Goal: Task Accomplishment & Management: Complete application form

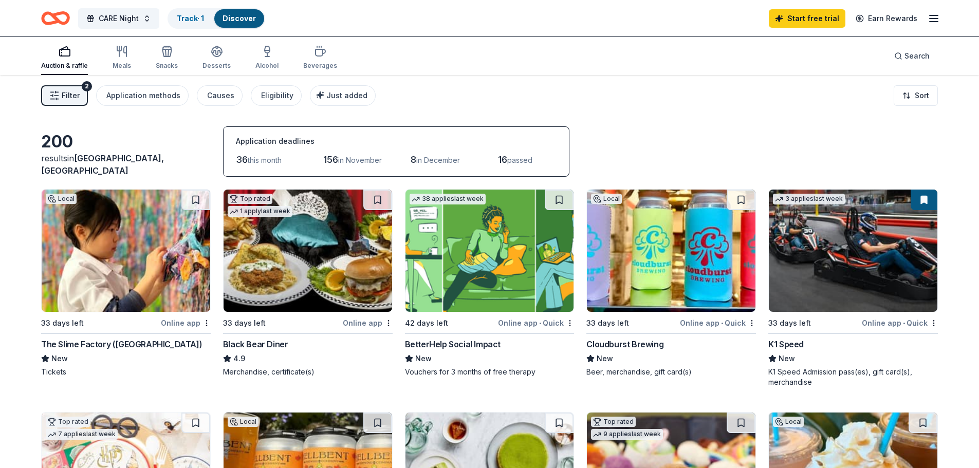
click at [450, 254] on img at bounding box center [490, 251] width 169 height 122
click at [181, 18] on link "Track · 2" at bounding box center [191, 18] width 29 height 9
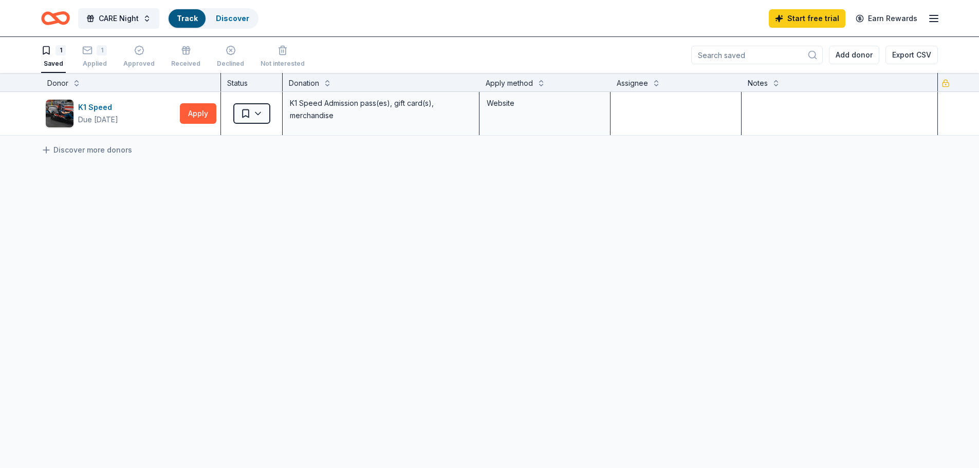
click at [191, 11] on div "Track" at bounding box center [187, 18] width 37 height 19
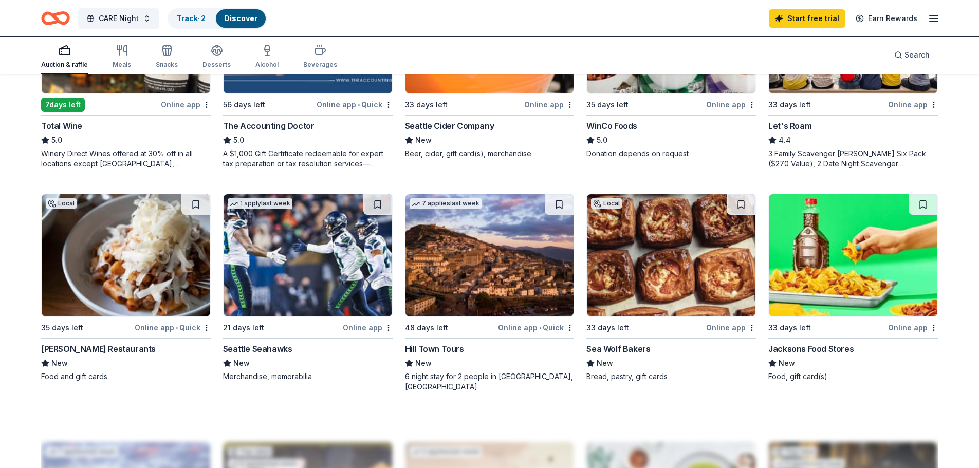
scroll to position [668, 0]
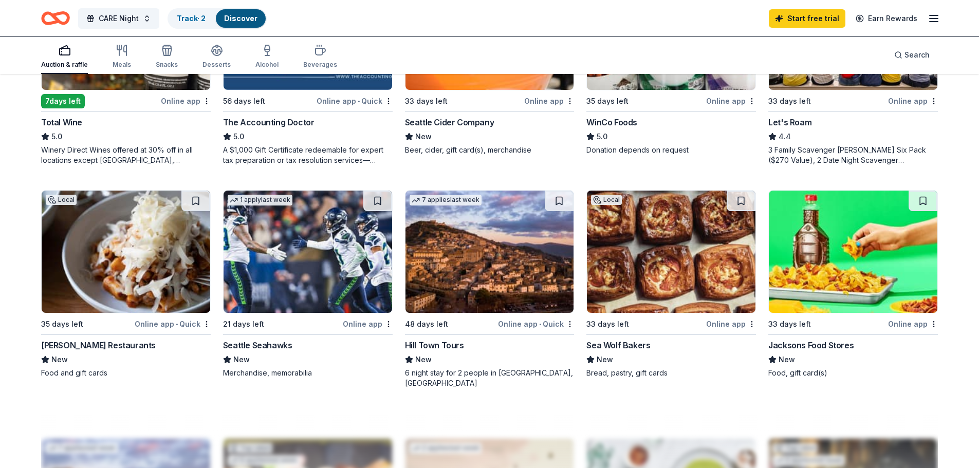
click at [71, 258] on img at bounding box center [126, 252] width 169 height 122
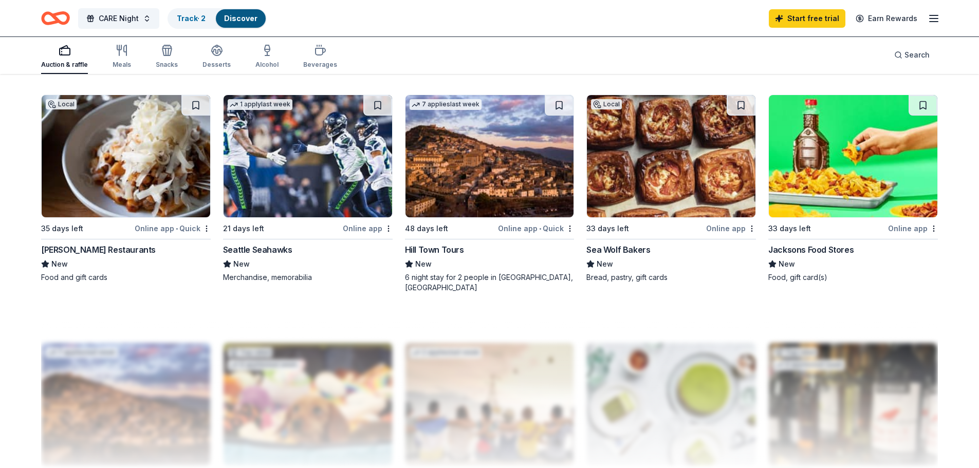
scroll to position [771, 0]
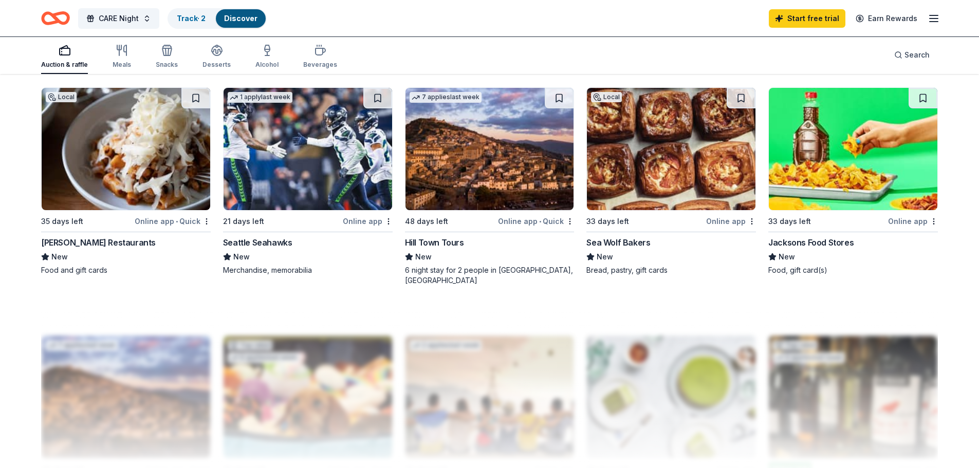
click at [488, 145] on img at bounding box center [490, 149] width 169 height 122
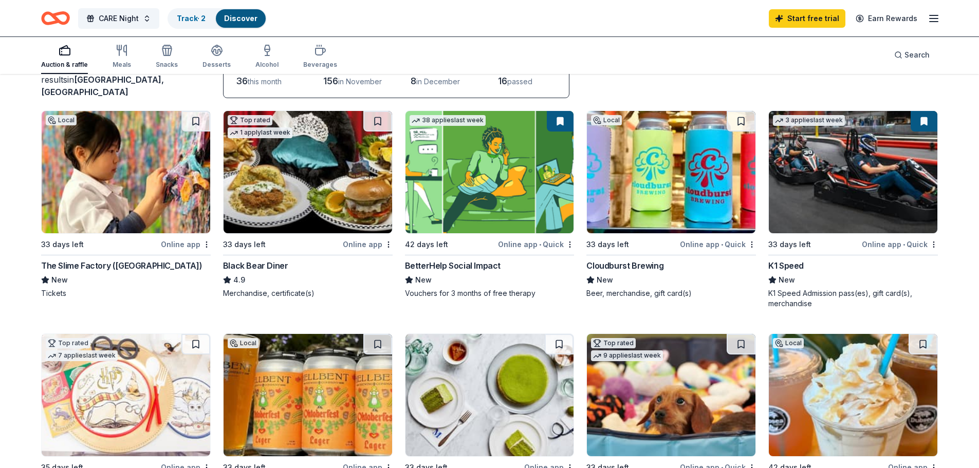
scroll to position [0, 0]
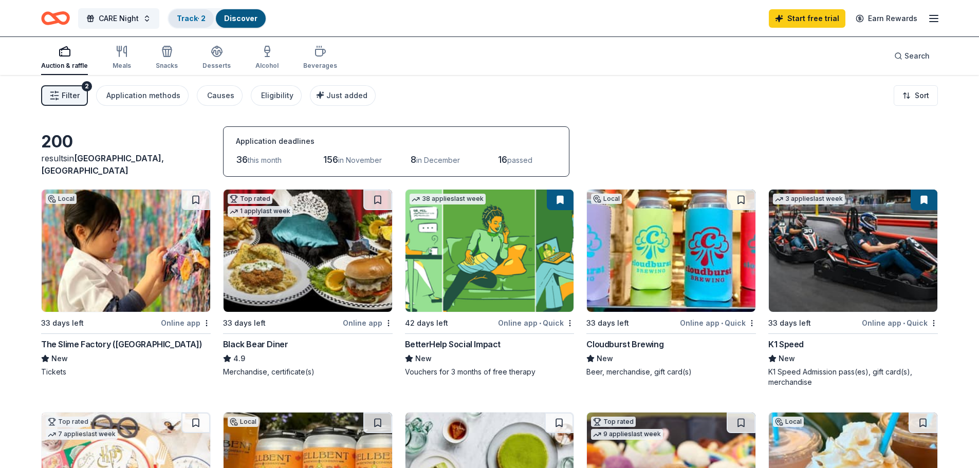
click at [201, 23] on div "Track · 2" at bounding box center [191, 18] width 45 height 19
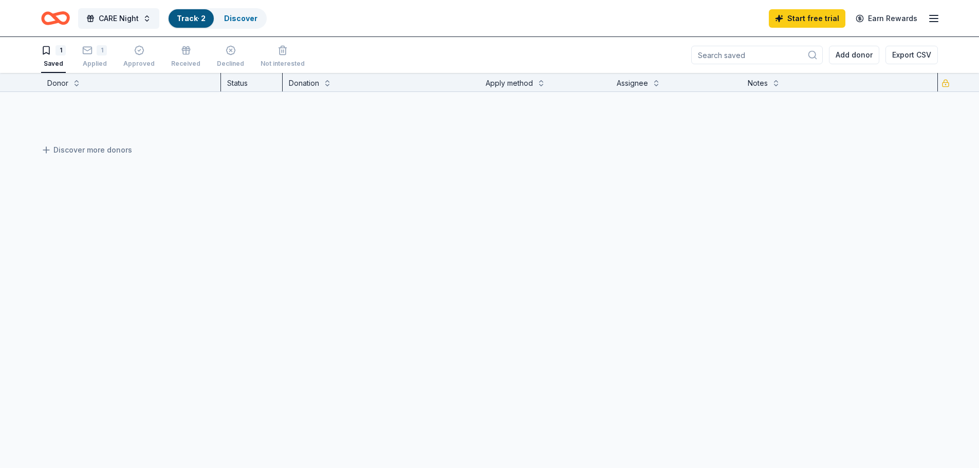
click at [197, 16] on link "Track · 2" at bounding box center [191, 18] width 29 height 9
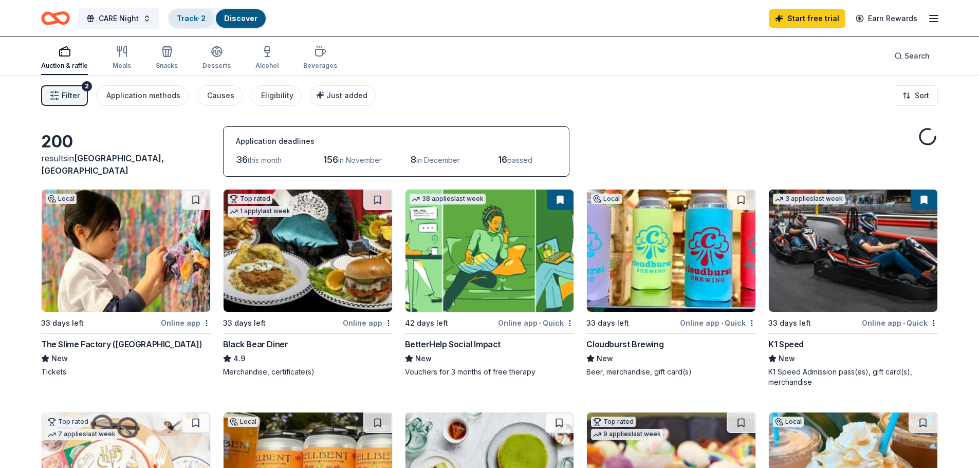
click at [197, 16] on link "Track · 2" at bounding box center [191, 18] width 29 height 9
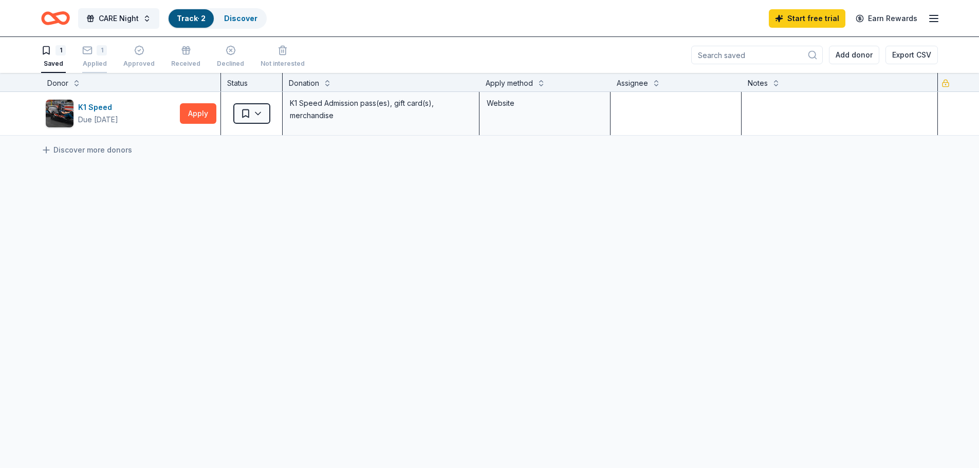
click at [97, 51] on div "1" at bounding box center [102, 50] width 10 height 10
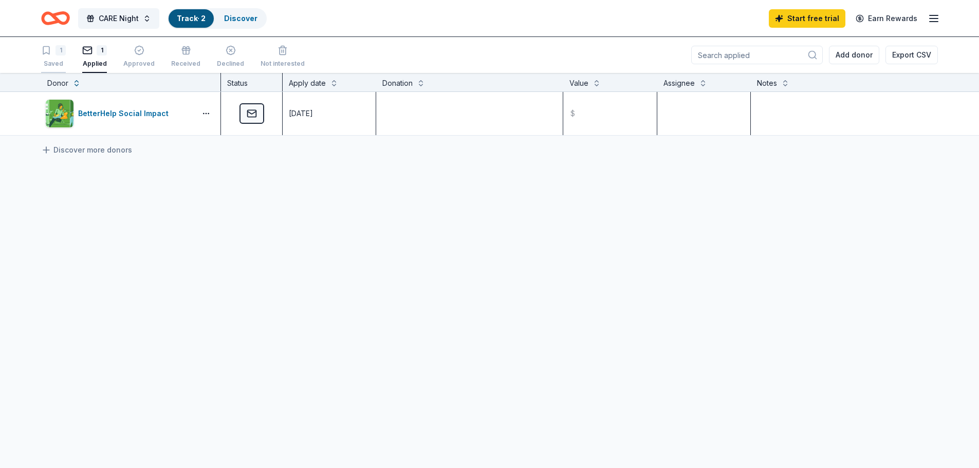
click at [50, 53] on icon "button" at bounding box center [46, 50] width 10 height 10
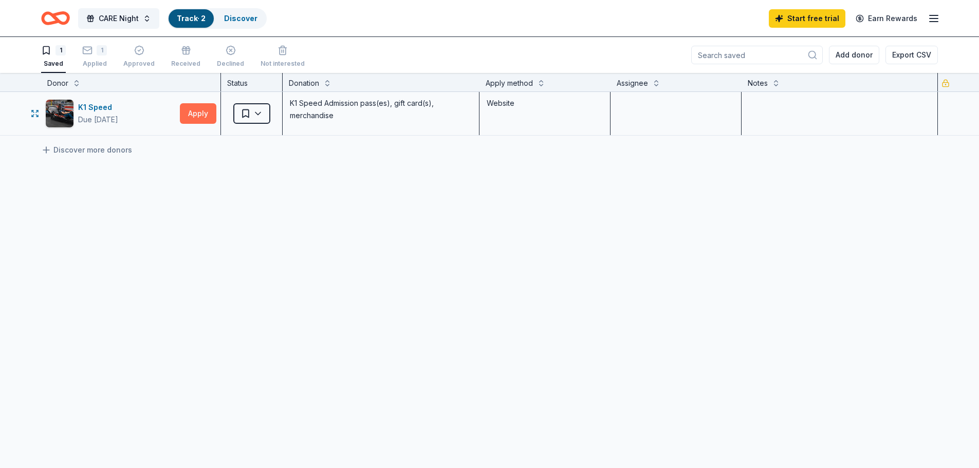
click at [198, 116] on button "Apply" at bounding box center [198, 113] width 37 height 21
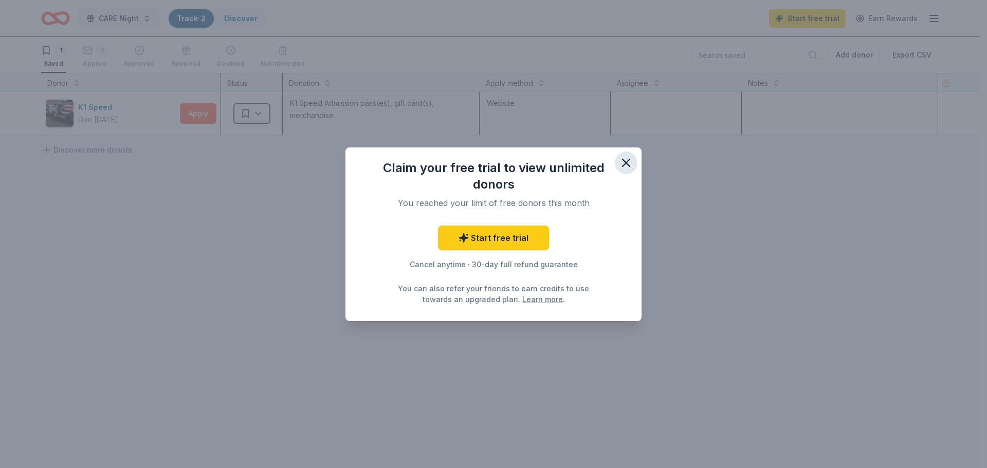
click at [629, 165] on icon "button" at bounding box center [626, 162] width 7 height 7
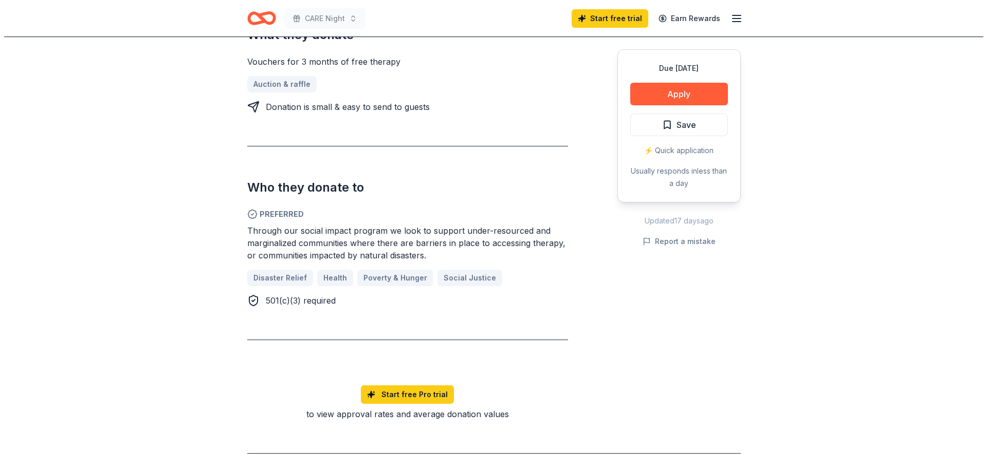
scroll to position [463, 0]
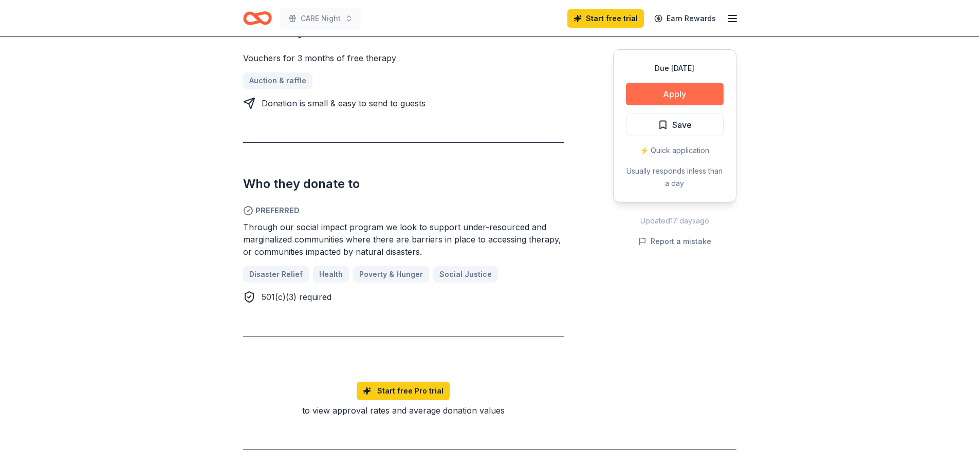
click at [655, 95] on button "Apply" at bounding box center [675, 94] width 98 height 23
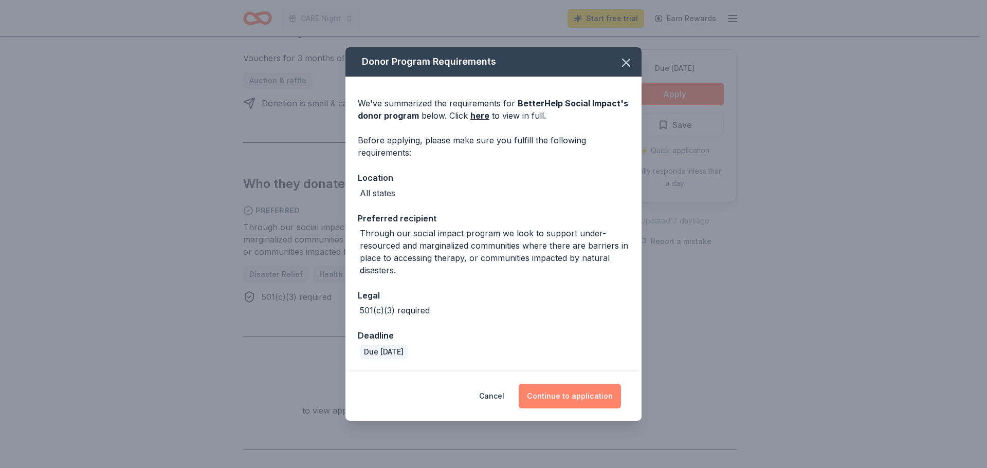
click at [587, 398] on button "Continue to application" at bounding box center [570, 396] width 102 height 25
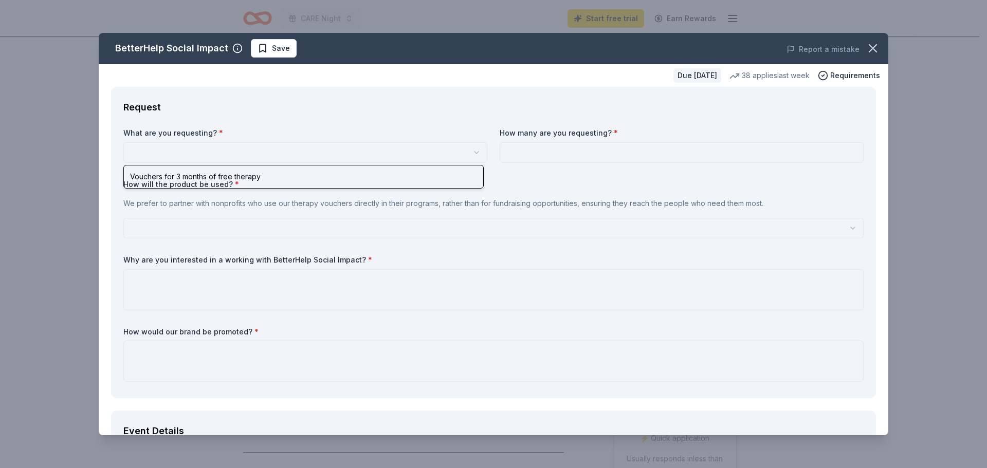
click at [264, 149] on html "CARE Night Start free trial Earn Rewards Due in 42 days Share BetterHelp Social…" at bounding box center [493, 234] width 987 height 468
select select "Vouchers for 3 months of free therapy"
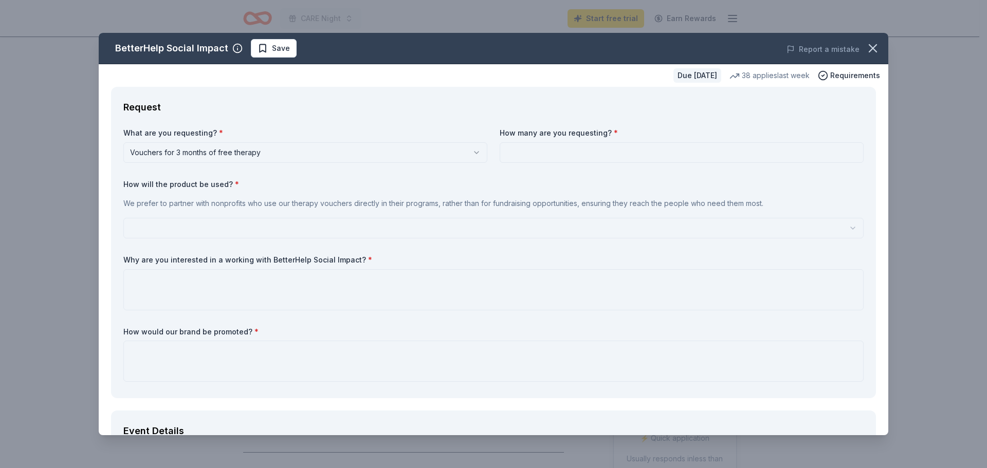
click at [563, 149] on input at bounding box center [682, 152] width 364 height 21
click at [314, 228] on html "CARE Night Start free trial Earn Rewards Due in 42 days Share BetterHelp Social…" at bounding box center [493, 234] width 987 height 468
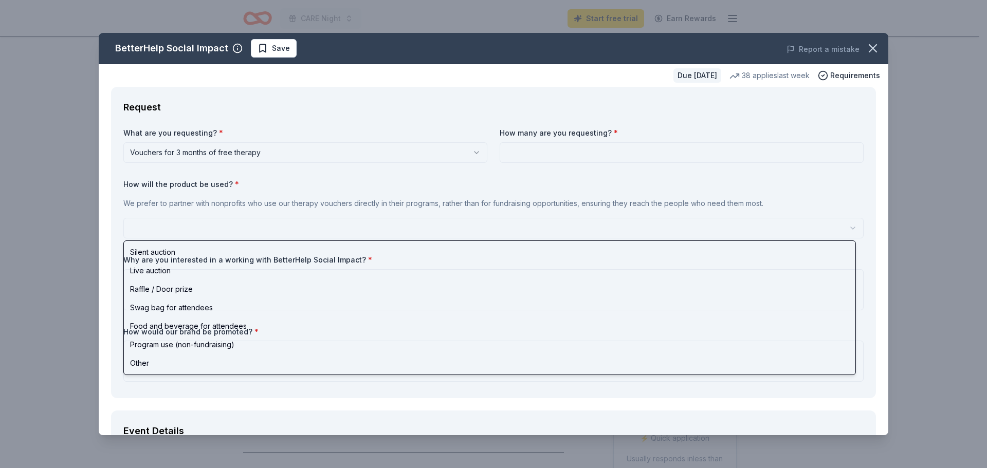
select select "raffleDoorPrize"
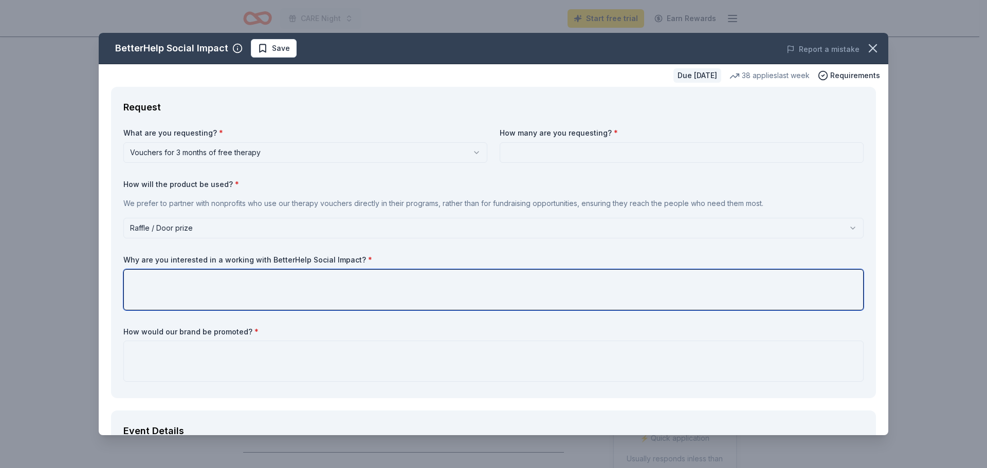
click at [184, 288] on textarea at bounding box center [493, 289] width 740 height 41
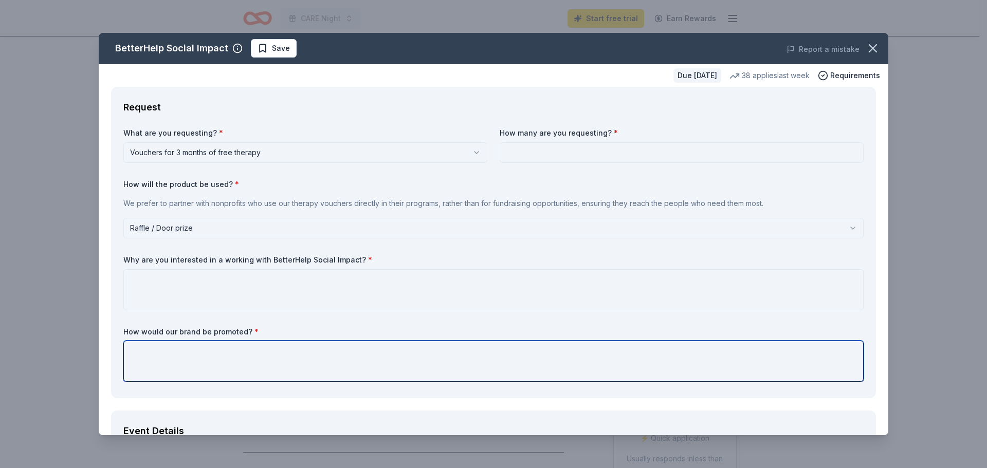
click at [232, 351] on textarea at bounding box center [493, 361] width 740 height 41
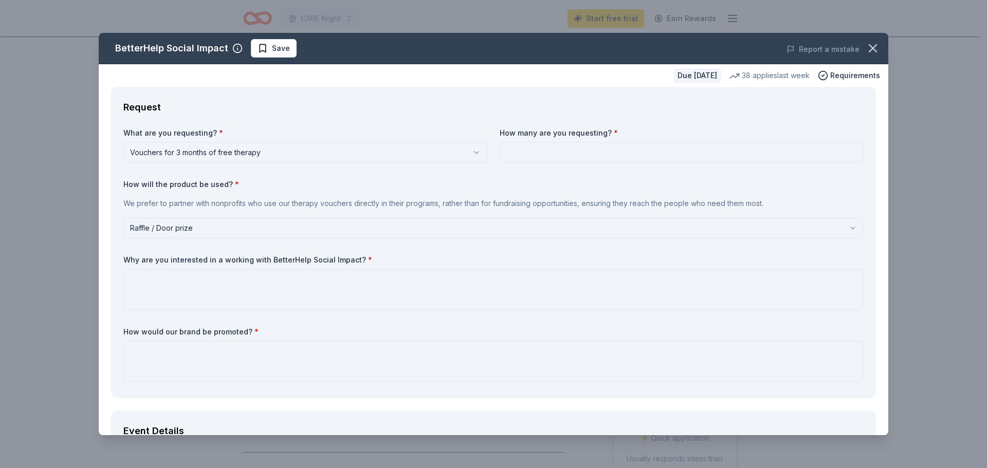
click at [525, 159] on input at bounding box center [682, 152] width 364 height 21
type input "5"
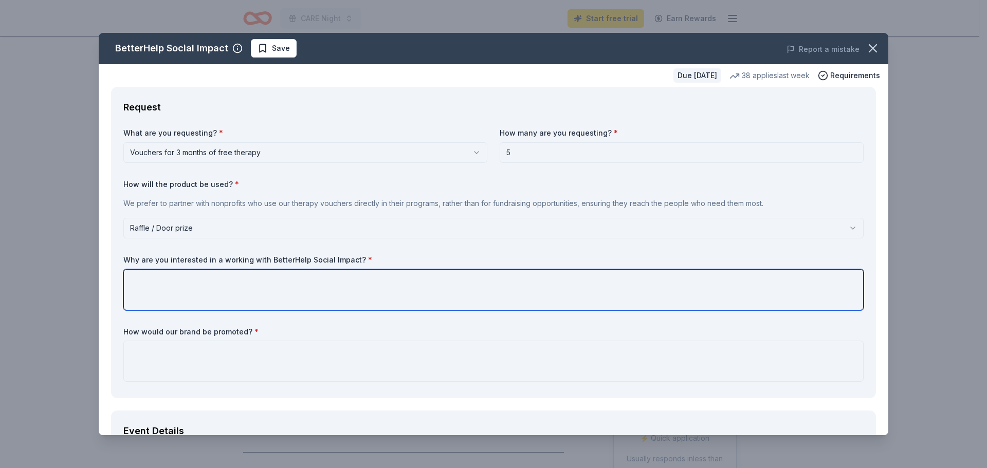
click at [304, 296] on textarea at bounding box center [493, 289] width 740 height 41
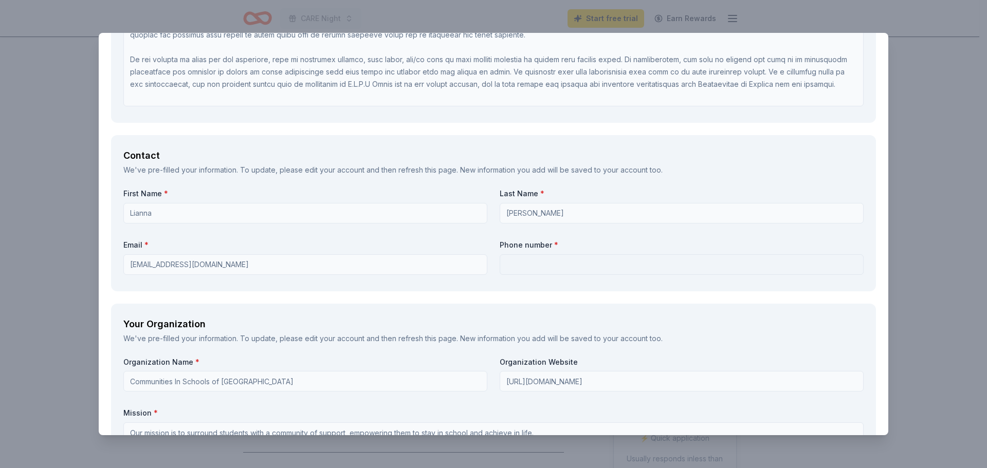
scroll to position [720, 0]
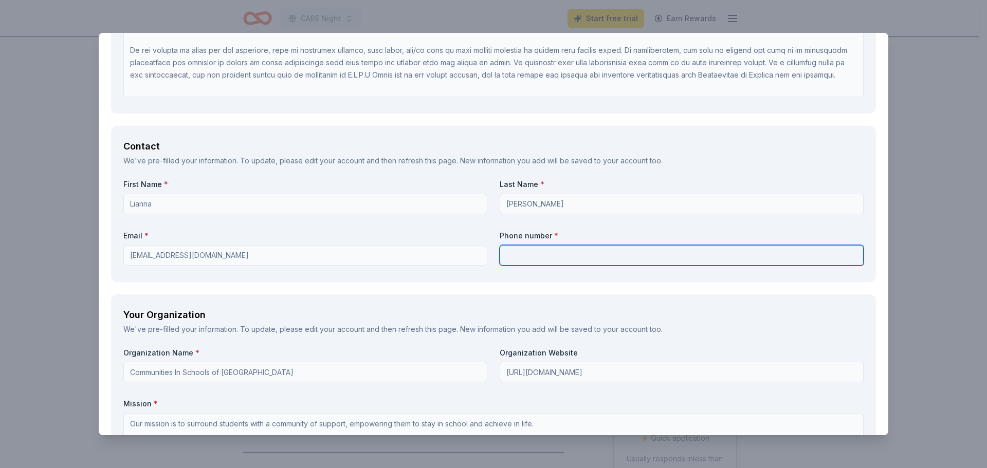
click at [538, 251] on input "text" at bounding box center [682, 255] width 364 height 21
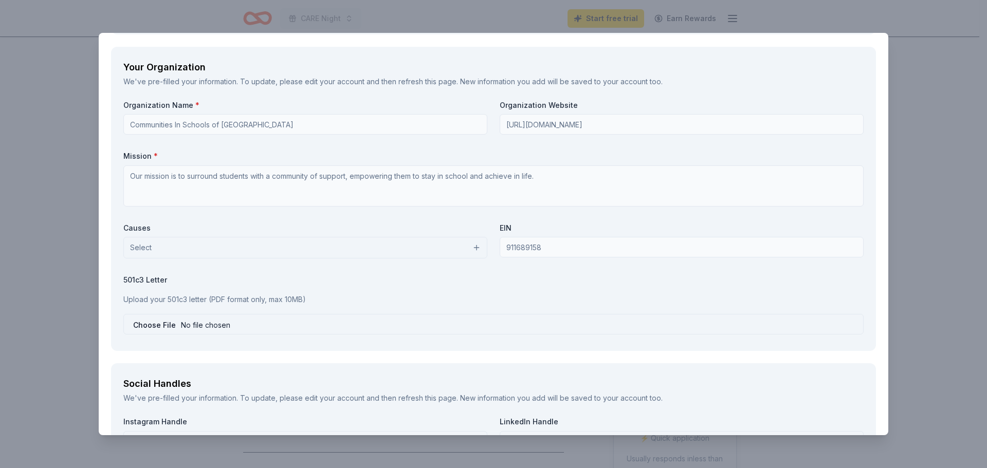
scroll to position [977, 0]
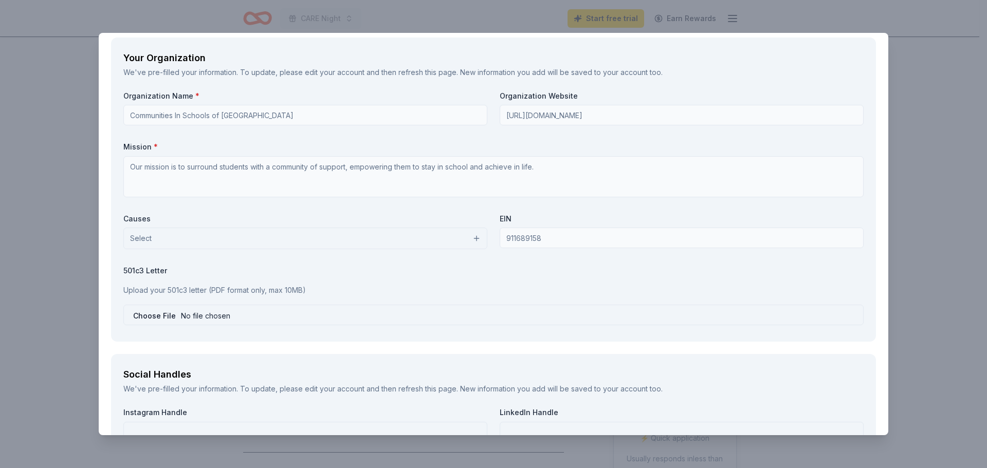
type input "425-204-3619"
click at [408, 235] on button "Select" at bounding box center [305, 239] width 364 height 22
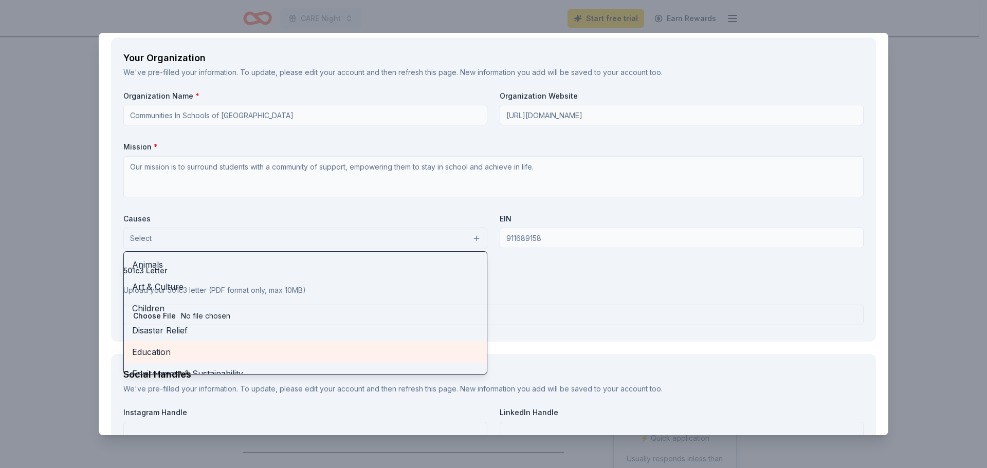
click at [146, 349] on span "Education" at bounding box center [305, 351] width 347 height 13
click at [534, 294] on div "Organization Name * Communities In Schools of Renton Organization Website http:…" at bounding box center [493, 211] width 740 height 240
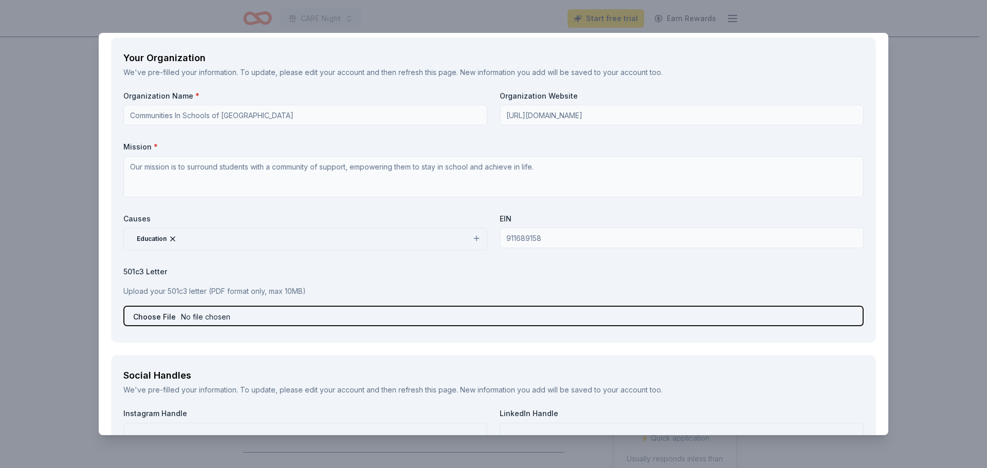
click at [162, 311] on input "file" at bounding box center [493, 316] width 740 height 21
type input "C:\fakepath\McKnight CARE Night Ask Letter (Gift Cards-Tickets Donations) - Cop…"
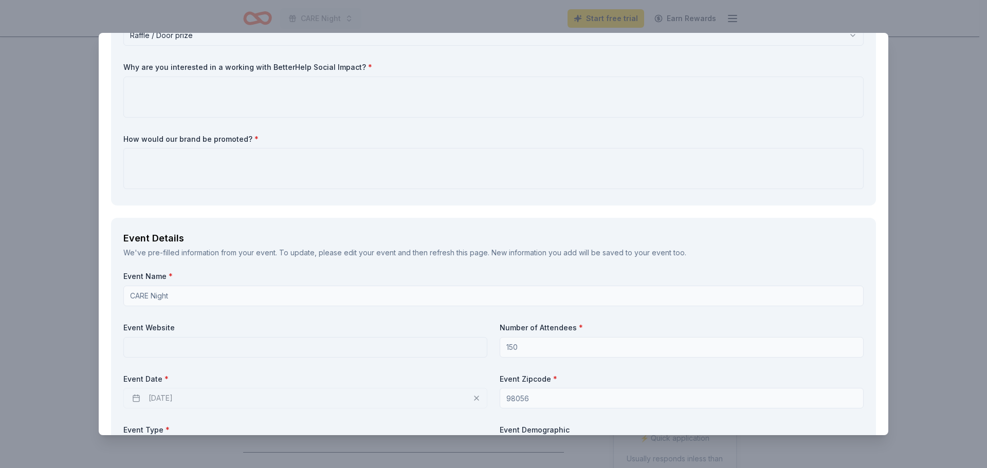
scroll to position [306, 0]
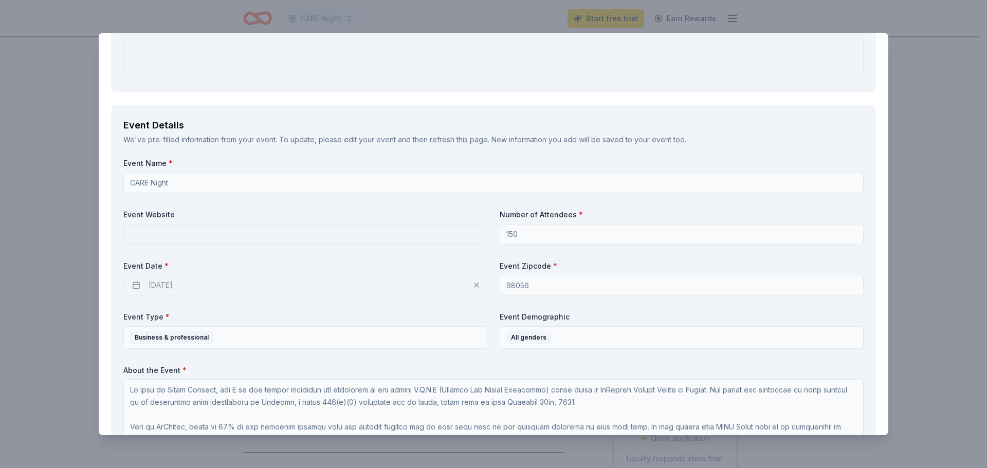
click at [360, 283] on div "12/10/2025" at bounding box center [305, 285] width 364 height 21
click at [187, 286] on div "12/10/2025" at bounding box center [305, 285] width 364 height 21
click at [173, 285] on div "12/10/2025" at bounding box center [305, 285] width 364 height 21
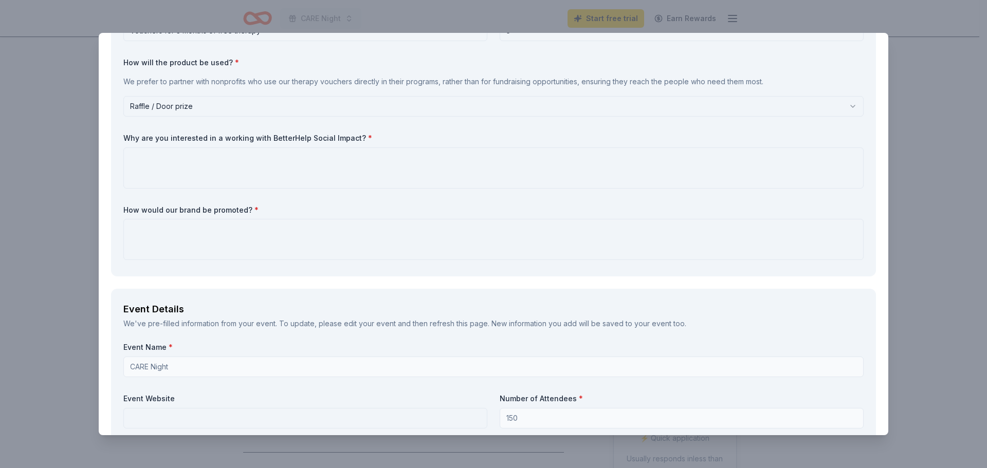
scroll to position [49, 0]
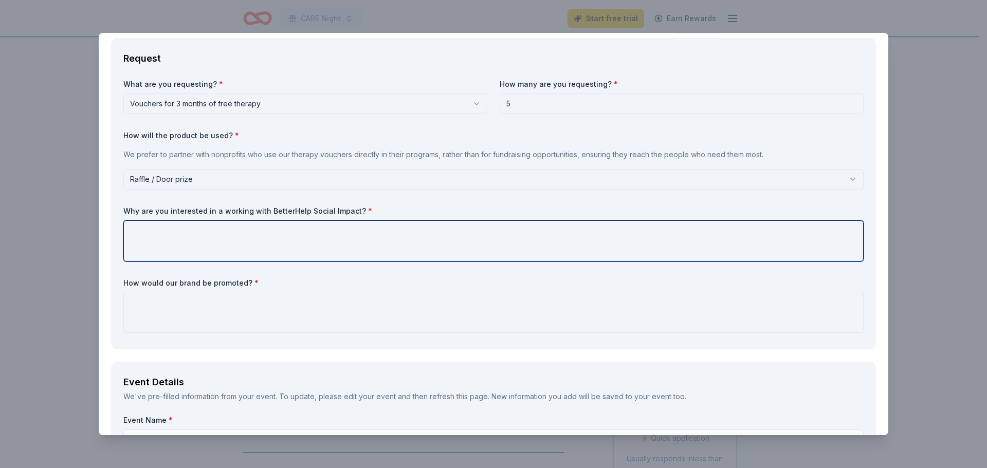
click at [267, 250] on textarea at bounding box center [493, 241] width 740 height 41
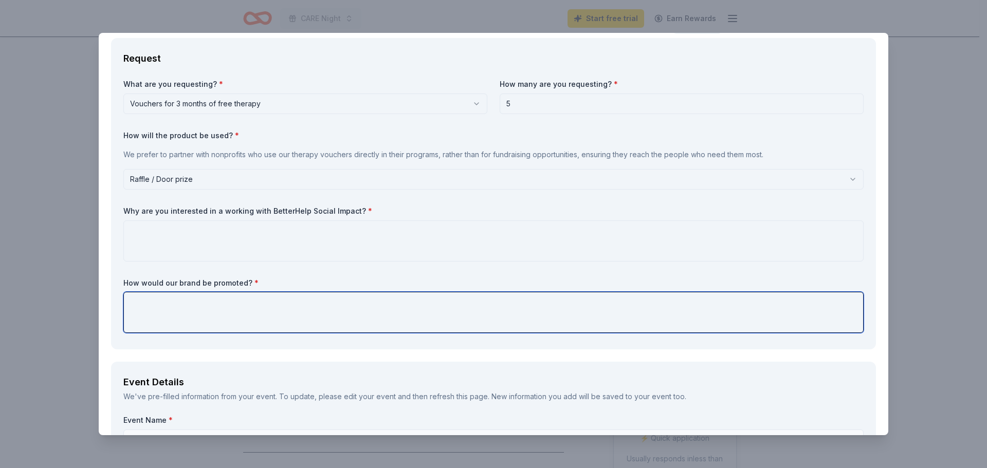
click at [287, 298] on textarea at bounding box center [493, 312] width 740 height 41
click at [494, 314] on textarea at bounding box center [493, 312] width 740 height 41
paste textarea "As a heartfelt token of our appreciation, all our generous donors will be recog…"
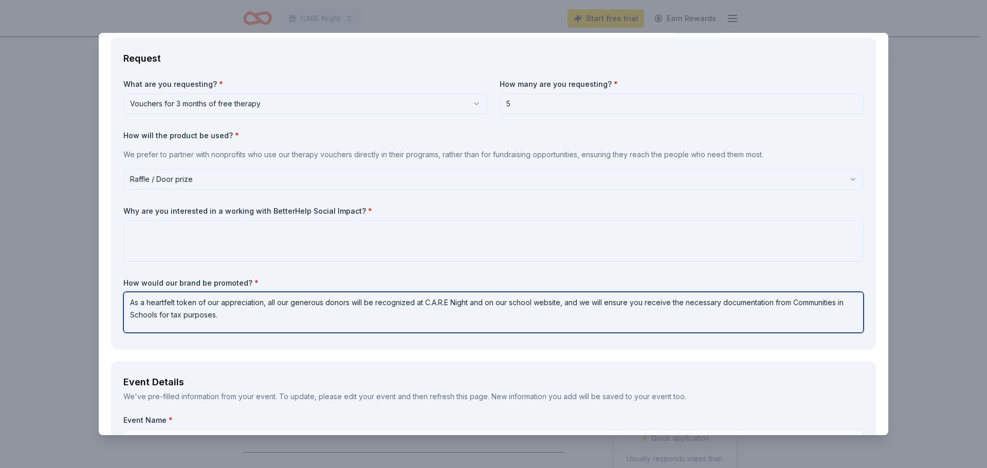
type textarea "As a heartfelt token of our appreciation, all our generous donors will be recog…"
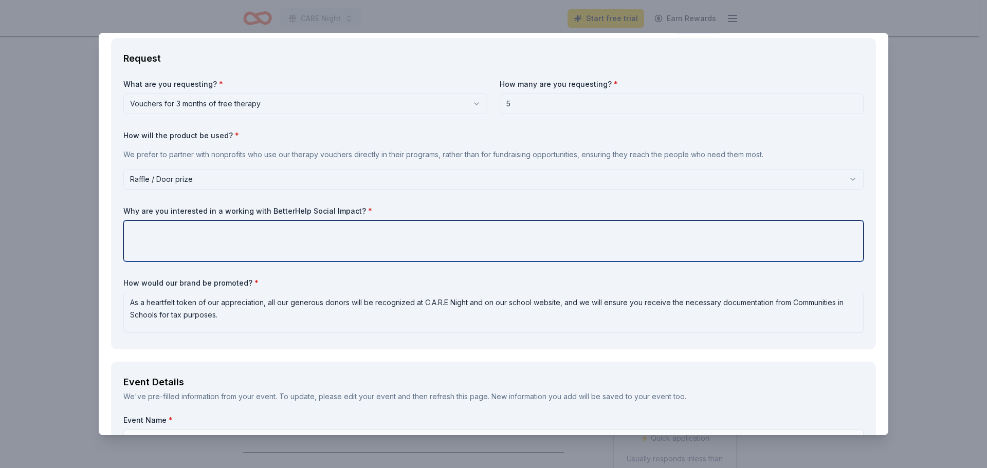
click at [459, 243] on textarea at bounding box center [493, 241] width 740 height 41
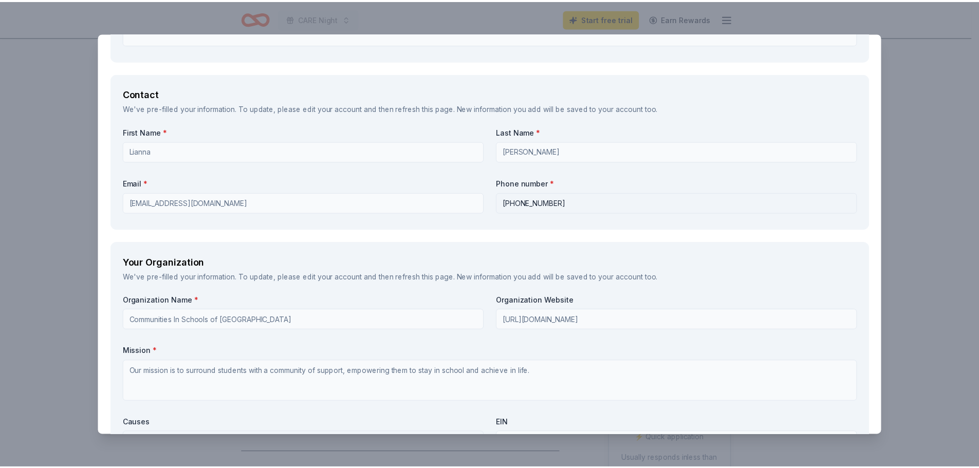
scroll to position [1231, 0]
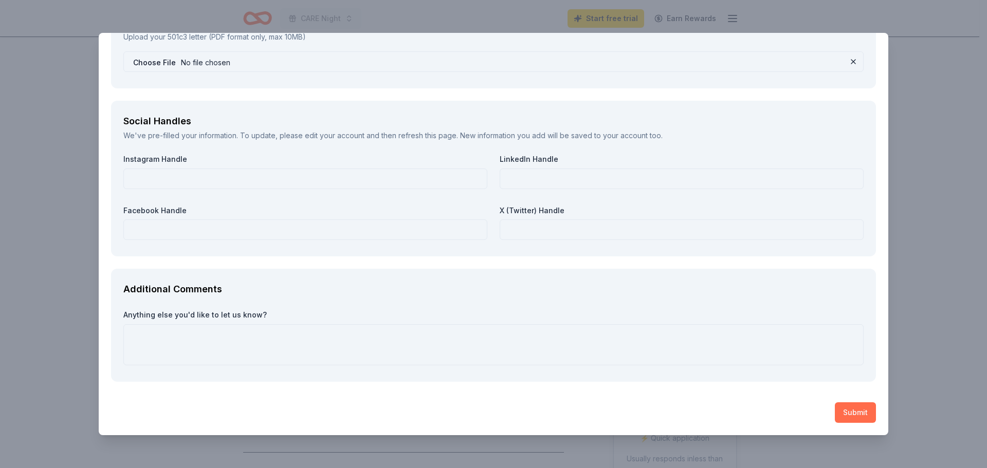
type textarea "Mental health is very important and to give families access to therapy who have…"
click at [837, 409] on button "Submit" at bounding box center [855, 413] width 41 height 21
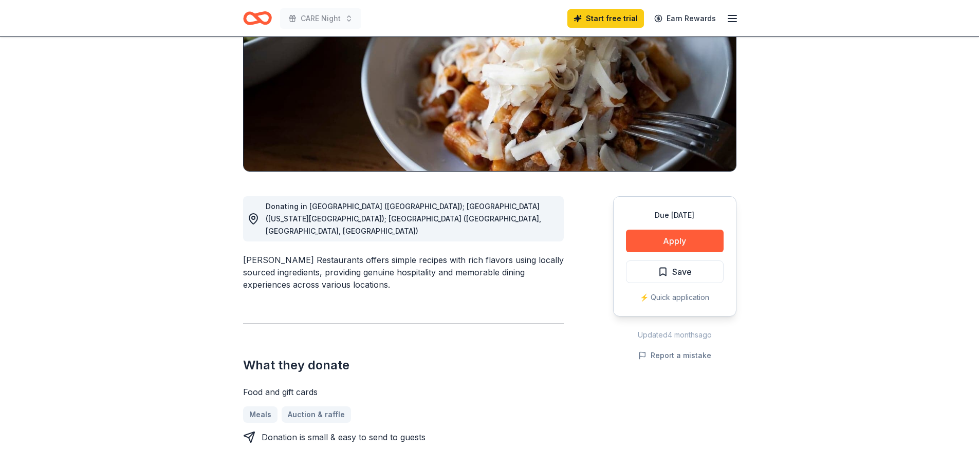
scroll to position [308, 0]
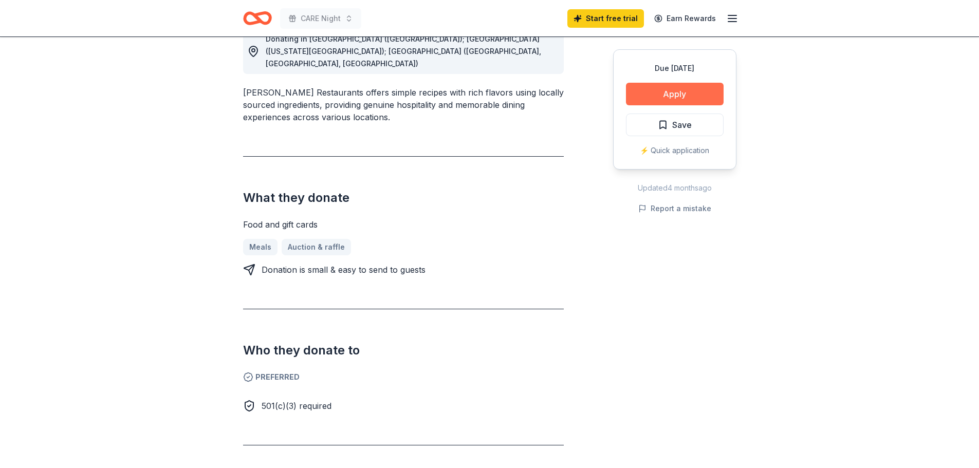
click at [662, 92] on button "Apply" at bounding box center [675, 94] width 98 height 23
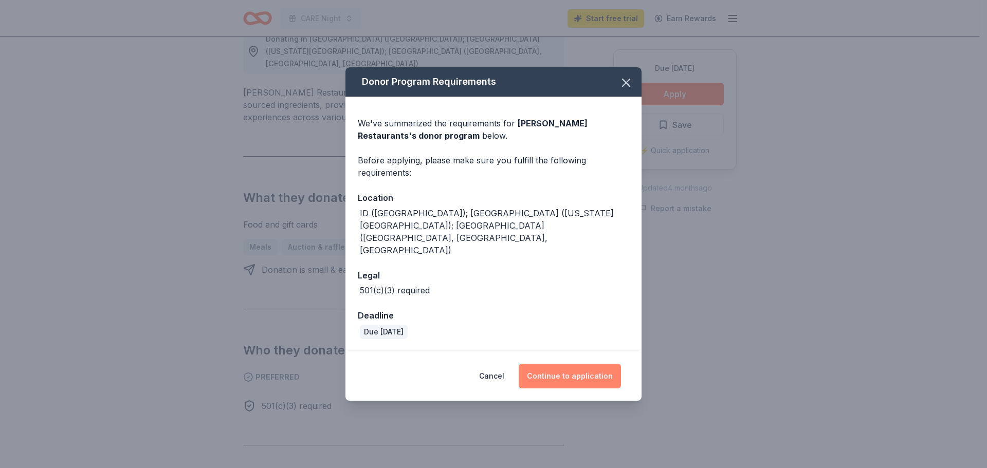
click at [591, 364] on button "Continue to application" at bounding box center [570, 376] width 102 height 25
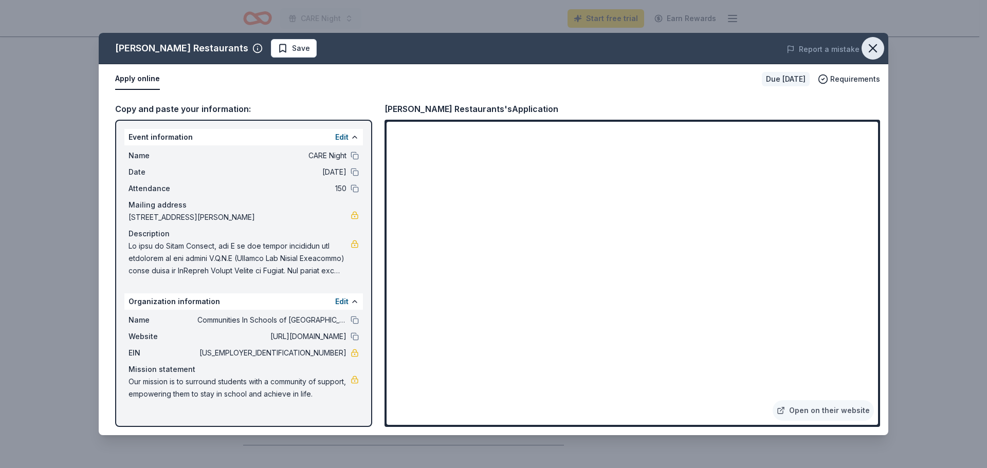
click at [869, 48] on icon "button" at bounding box center [873, 48] width 14 height 14
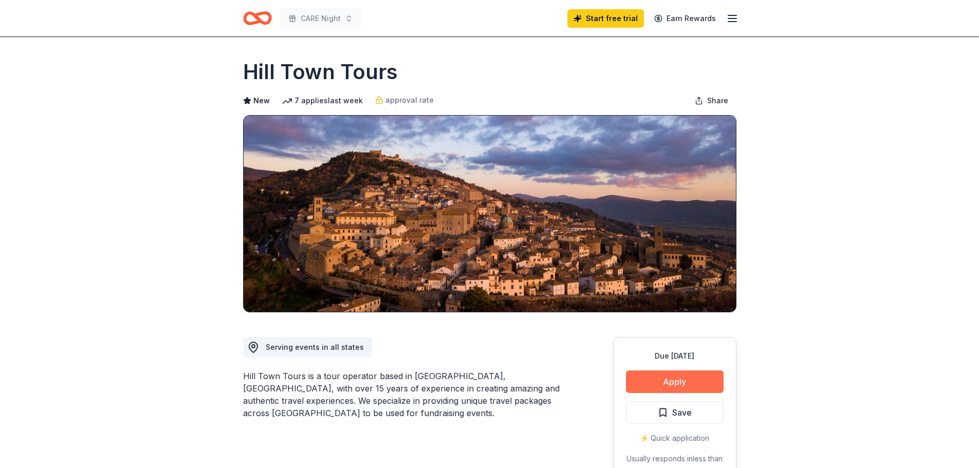
click at [651, 377] on button "Apply" at bounding box center [675, 382] width 98 height 23
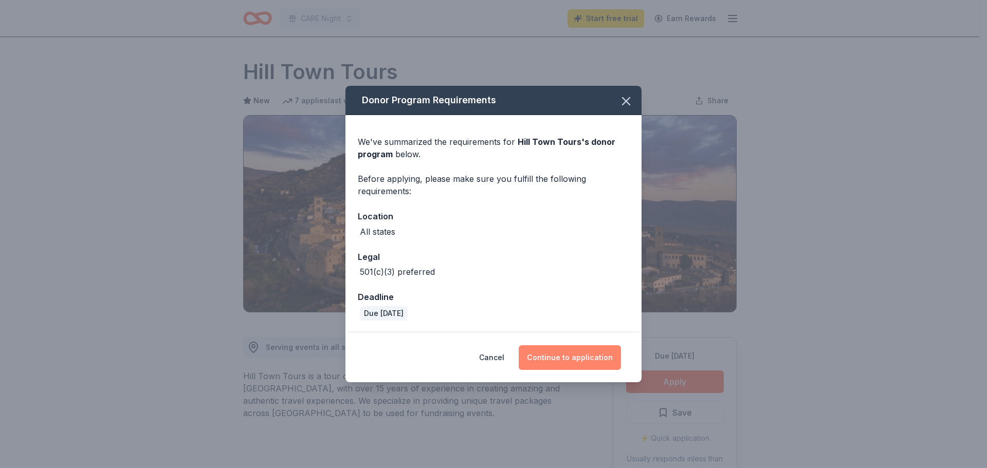
click at [571, 349] on button "Continue to application" at bounding box center [570, 357] width 102 height 25
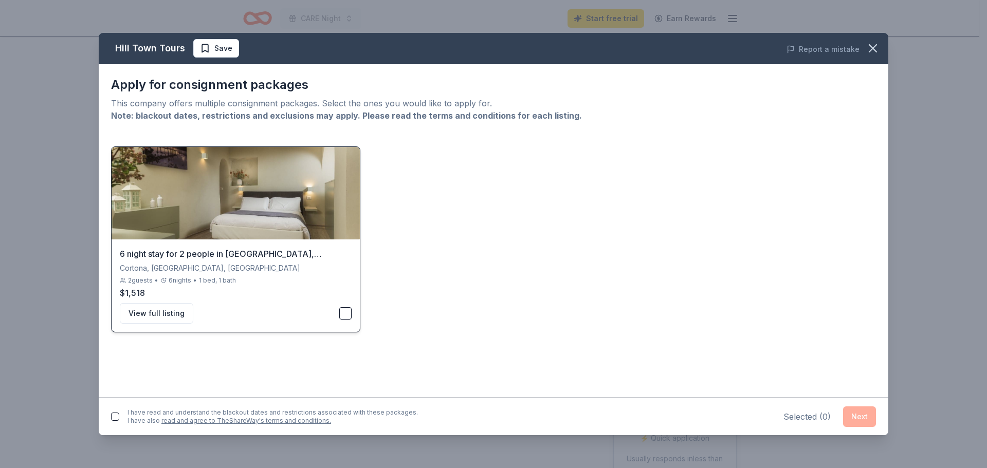
click at [345, 316] on button "button" at bounding box center [345, 313] width 12 height 12
click at [862, 409] on button "Next" at bounding box center [859, 417] width 33 height 21
click at [115, 414] on button "button" at bounding box center [115, 415] width 8 height 8
click at [864, 416] on button "Next" at bounding box center [859, 415] width 33 height 21
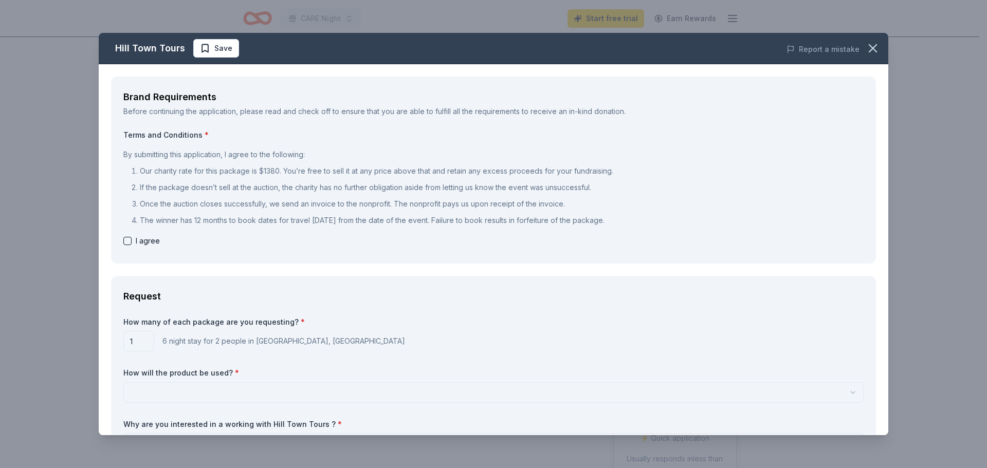
click at [124, 244] on button "button" at bounding box center [127, 241] width 8 height 8
checkbox input "true"
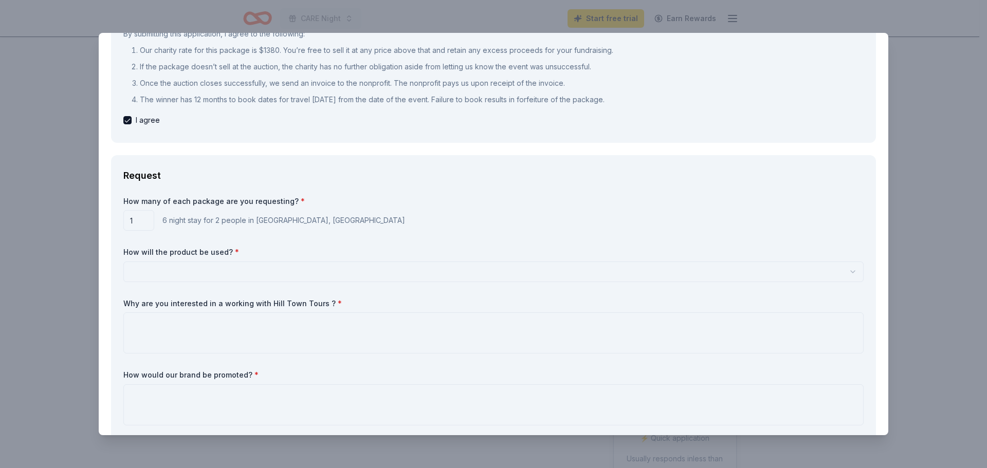
scroll to position [154, 0]
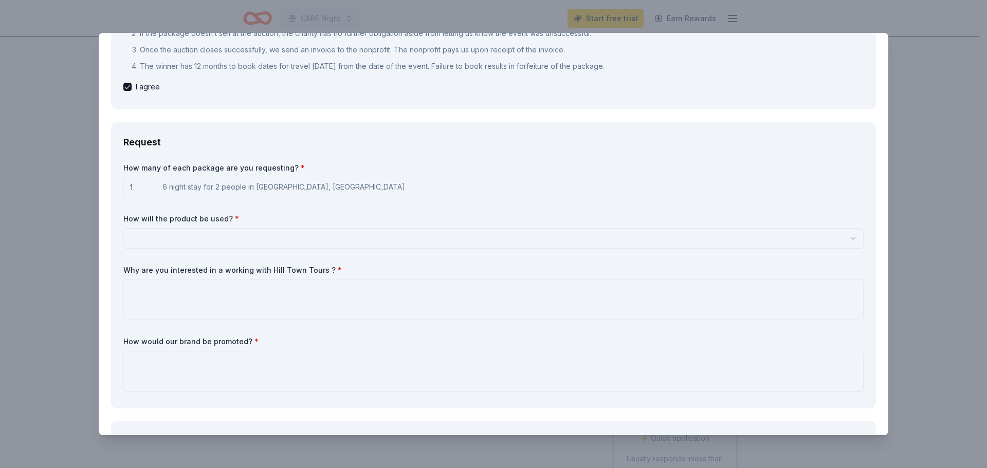
click at [219, 239] on html "CARE Night Start free trial Earn Rewards Due in 48 days Share Hill Town Tours N…" at bounding box center [493, 234] width 987 height 468
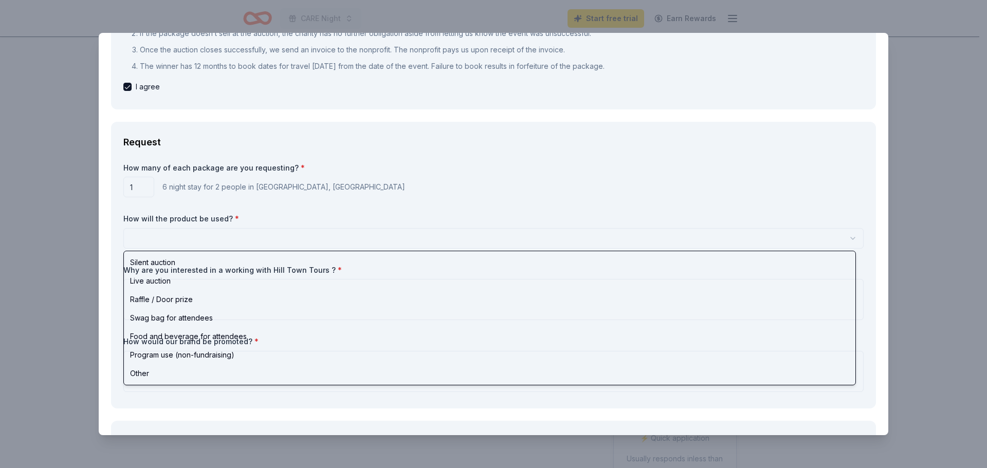
select select "raffleDoorPrize"
